Goal: Transaction & Acquisition: Purchase product/service

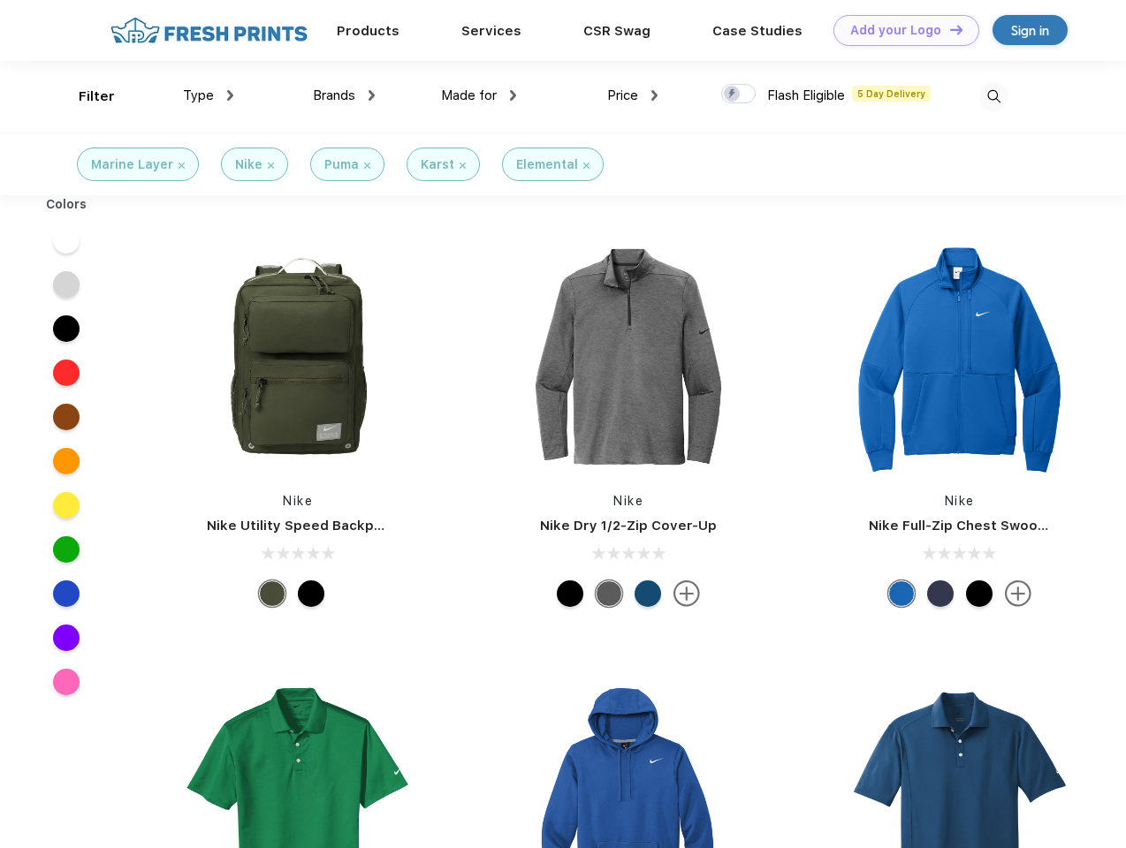
click at [899, 30] on link "Add your Logo Design Tool" at bounding box center [906, 30] width 146 height 31
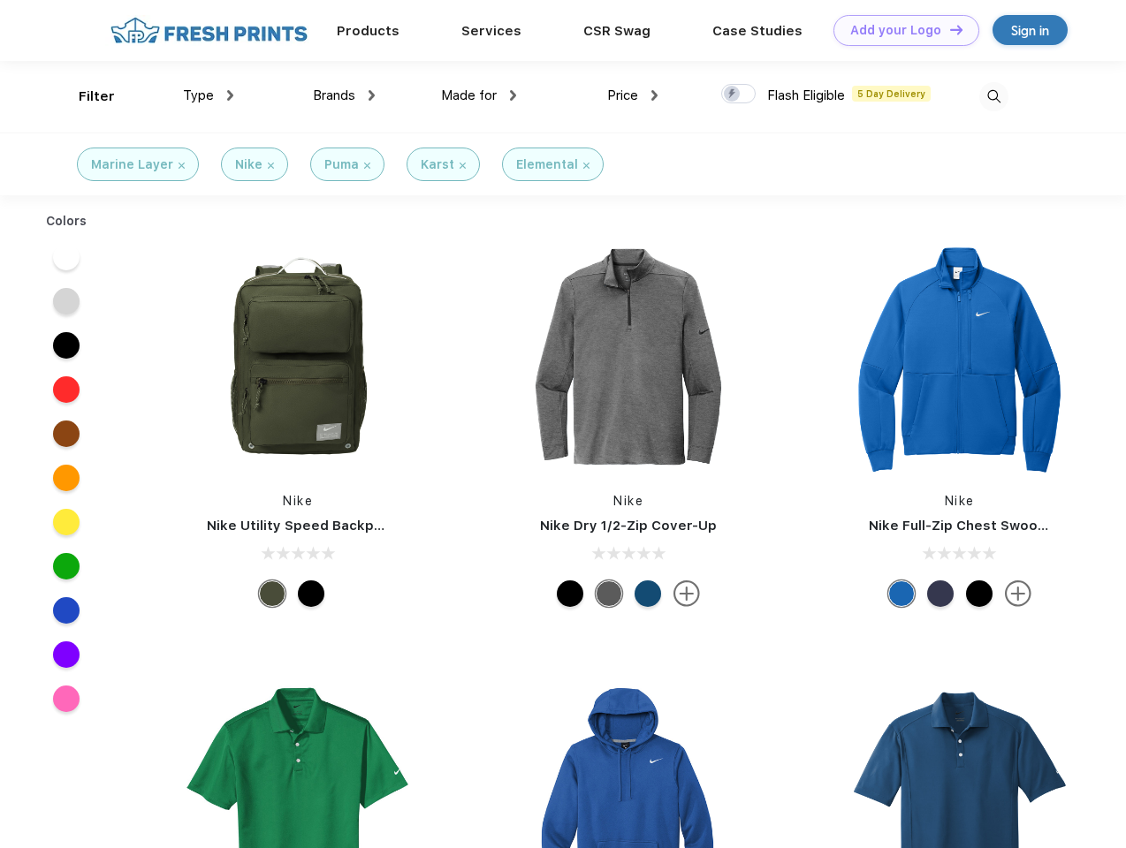
click at [0, 0] on div "Design Tool" at bounding box center [0, 0] width 0 height 0
click at [948, 29] on link "Add your Logo Design Tool" at bounding box center [906, 30] width 146 height 31
click at [85, 96] on div "Filter" at bounding box center [97, 97] width 36 height 20
click at [209, 95] on span "Type" at bounding box center [198, 95] width 31 height 16
click at [344, 95] on span "Brands" at bounding box center [334, 95] width 42 height 16
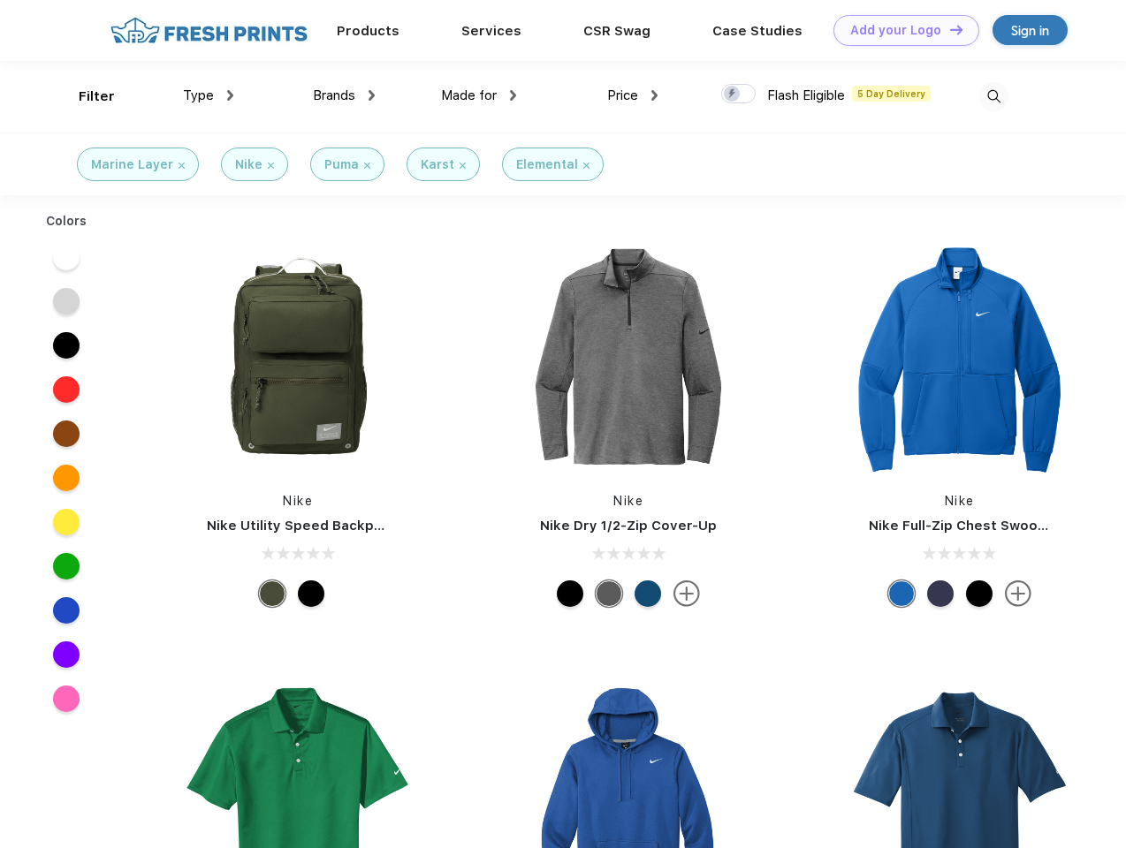
click at [479, 95] on span "Made for" at bounding box center [469, 95] width 56 height 16
click at [633, 95] on span "Price" at bounding box center [622, 95] width 31 height 16
click at [739, 95] on div at bounding box center [738, 93] width 34 height 19
click at [732, 95] on input "checkbox" at bounding box center [726, 88] width 11 height 11
click at [993, 96] on img at bounding box center [993, 96] width 29 height 29
